Goal: Information Seeking & Learning: Learn about a topic

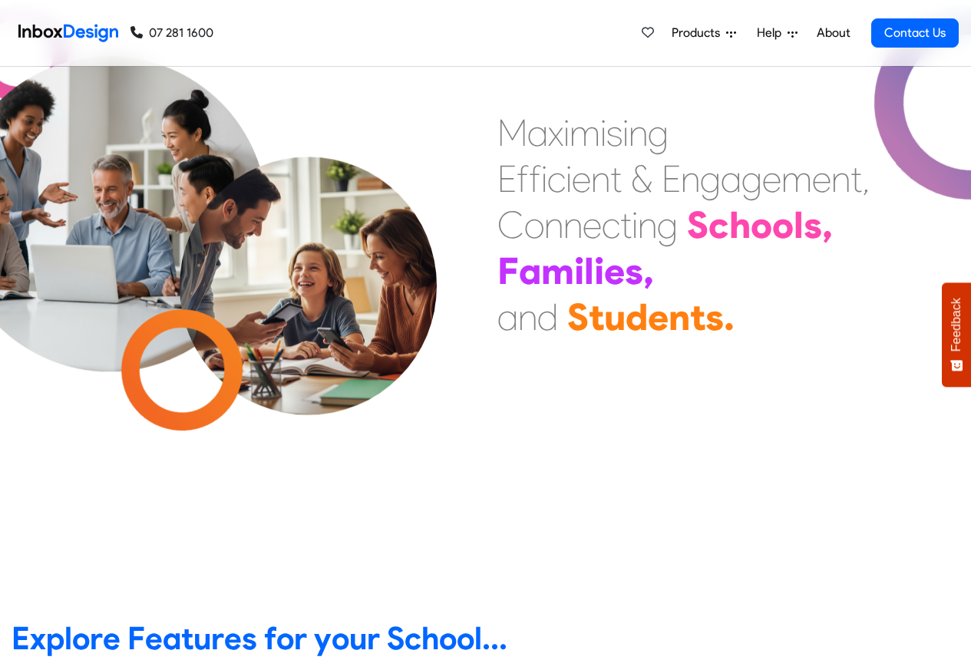
scroll to position [553, 0]
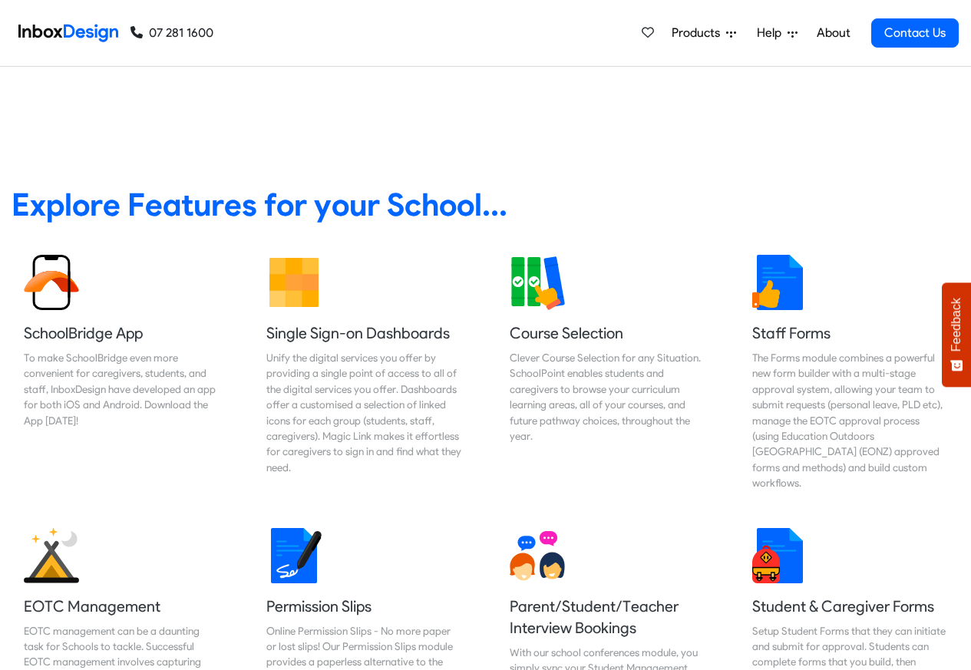
click at [834, 33] on link "About" at bounding box center [833, 33] width 42 height 31
